Goal: Transaction & Acquisition: Obtain resource

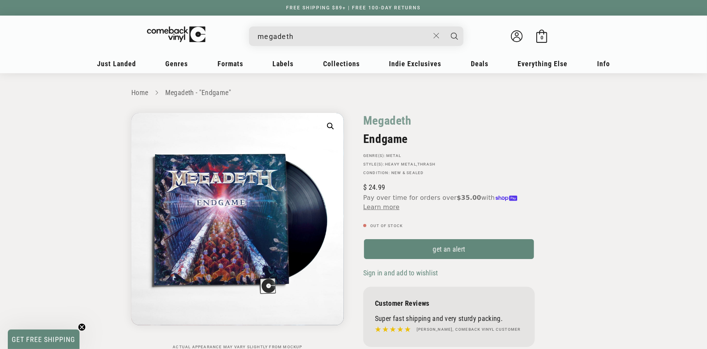
type input "megadeth"
click at [445, 26] on button "Search" at bounding box center [454, 35] width 19 height 19
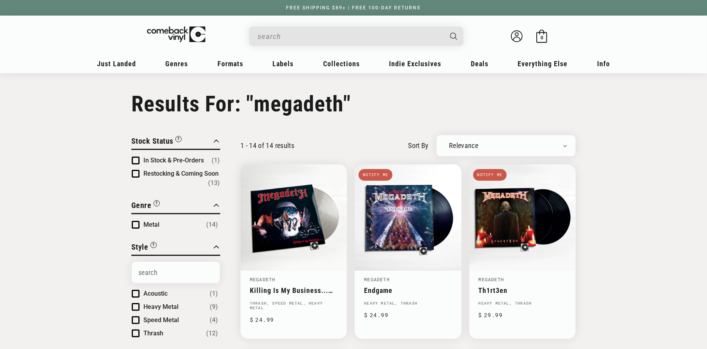
drag, startPoint x: 285, startPoint y: 41, endPoint x: 233, endPoint y: 134, distance: 107.0
click at [233, 135] on div "1 - 14 of 14 results sort by Relevance Newly Added Popularity Artist (A-Z) Pric…" at bounding box center [397, 145] width 355 height 21
type input "megadeth"
click at [134, 157] on span "Product filter" at bounding box center [136, 161] width 8 height 8
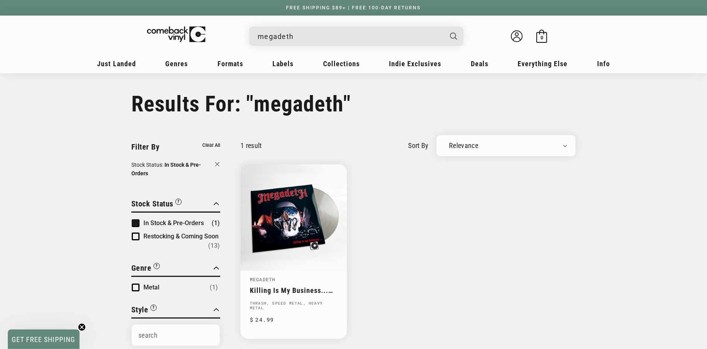
click at [137, 219] on span "Product filter" at bounding box center [136, 223] width 8 height 8
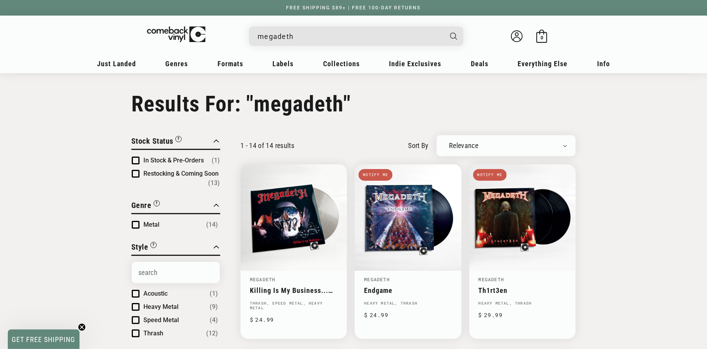
click at [132, 231] on div "Genre “Genre” is a general type of music on a record. A record can be listed un…" at bounding box center [175, 221] width 89 height 42
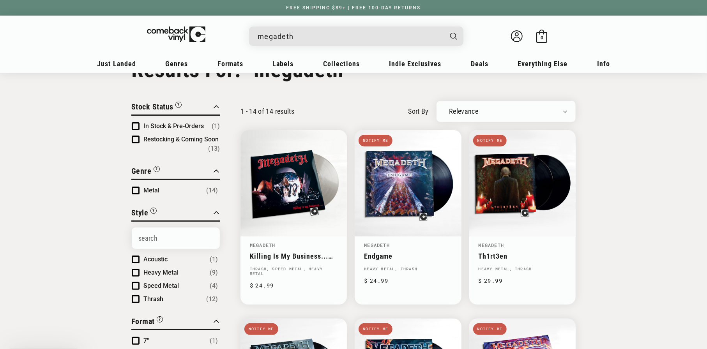
scroll to position [78, 0]
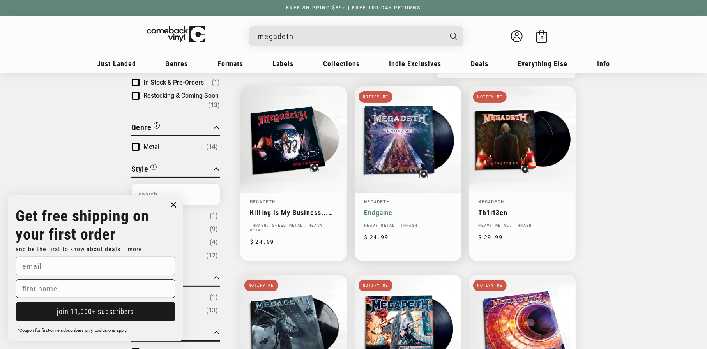
click at [374, 208] on link "Endgame" at bounding box center [408, 212] width 88 height 8
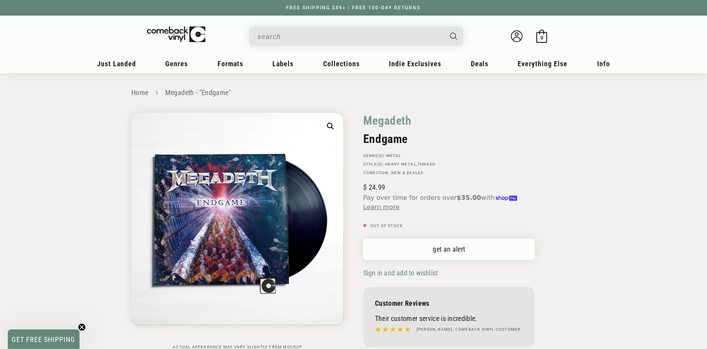
click at [457, 253] on link "get an alert" at bounding box center [448, 248] width 171 height 21
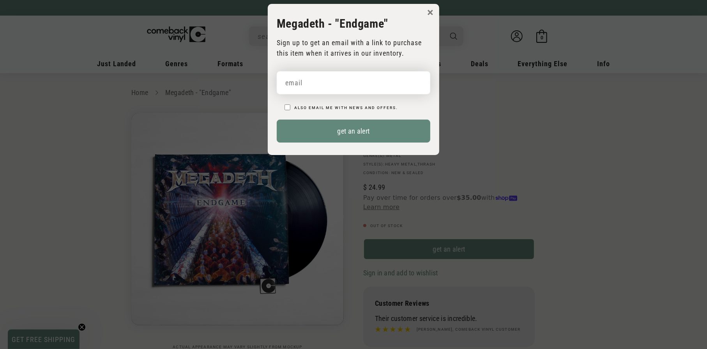
click at [339, 86] on input "email" at bounding box center [354, 82] width 154 height 23
type input "yrhvmetal@hotmail.com"
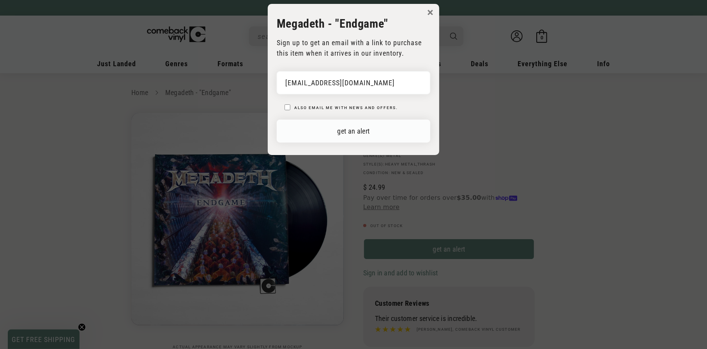
click at [326, 130] on button "get an alert" at bounding box center [354, 131] width 154 height 23
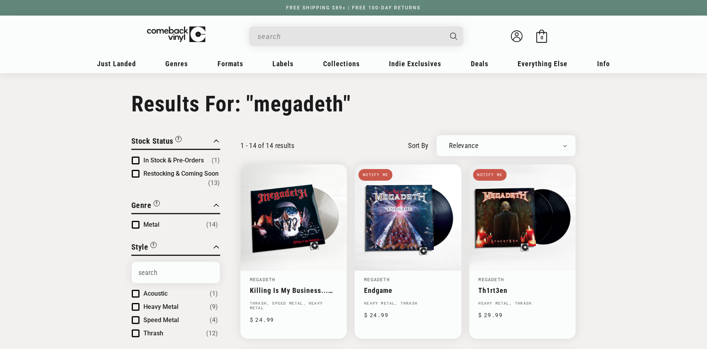
scroll to position [78, 0]
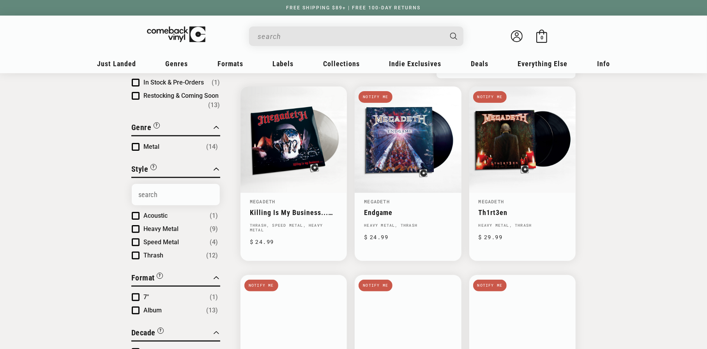
type input "megadeth"
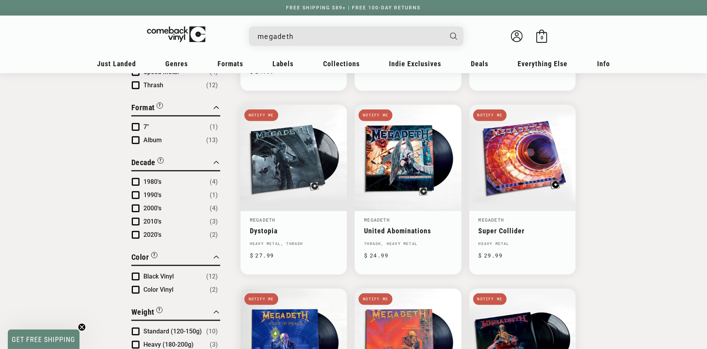
scroll to position [156, 0]
